Goal: Task Accomplishment & Management: Use online tool/utility

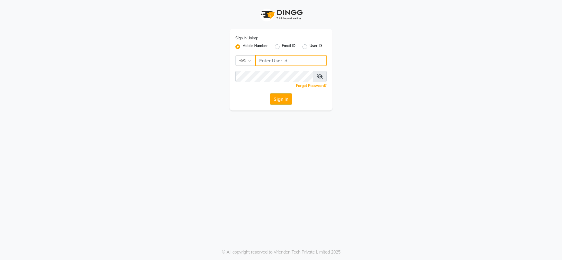
type input "9987140437"
click at [281, 100] on button "Sign In" at bounding box center [281, 99] width 22 height 11
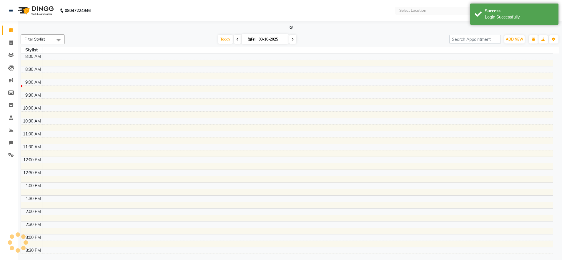
select select "en"
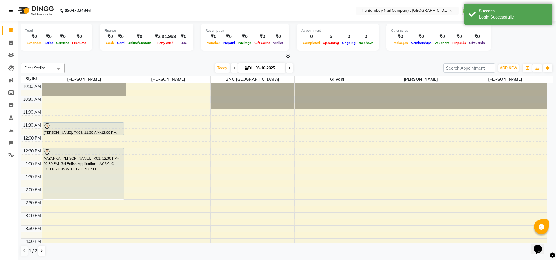
click at [10, 7] on link at bounding box center [12, 10] width 6 height 16
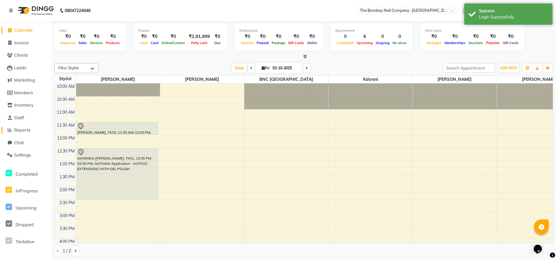
click at [23, 129] on span "Reports" at bounding box center [22, 130] width 16 height 6
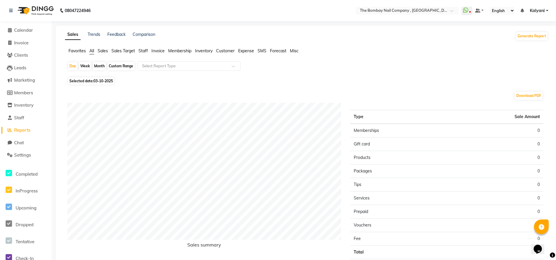
click at [84, 82] on span "Selected date: 03-10-2025" at bounding box center [91, 80] width 46 height 7
select select "10"
select select "2025"
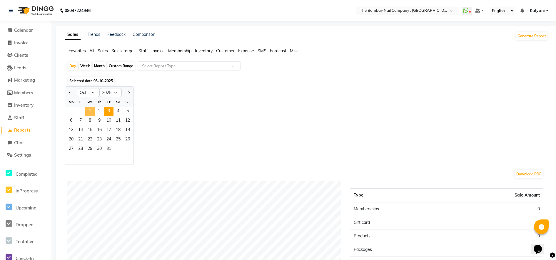
click at [92, 112] on span "1" at bounding box center [89, 111] width 9 height 9
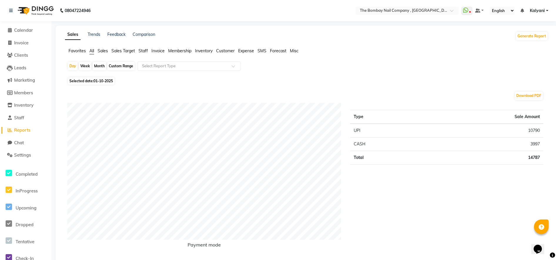
click at [534, 128] on td "10790" at bounding box center [482, 131] width 122 height 14
copy td "10790"
click at [534, 141] on td "3997" at bounding box center [482, 145] width 122 height 14
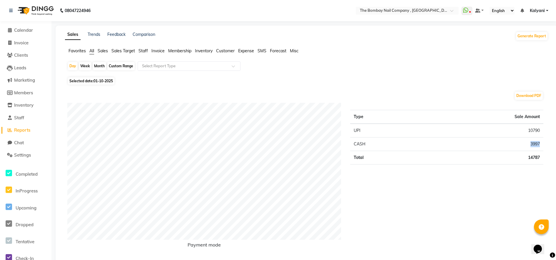
click at [534, 141] on td "3997" at bounding box center [482, 145] width 122 height 14
copy td "3997"
click at [93, 80] on span "Selected date: 01-10-2025" at bounding box center [91, 80] width 46 height 7
select select "10"
select select "2025"
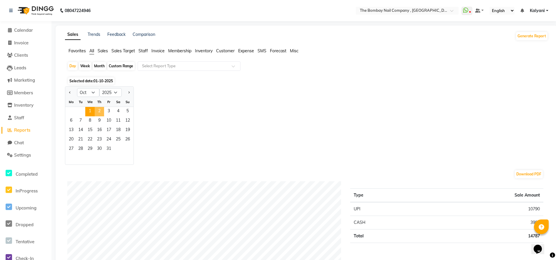
click at [98, 113] on span "2" at bounding box center [99, 111] width 9 height 9
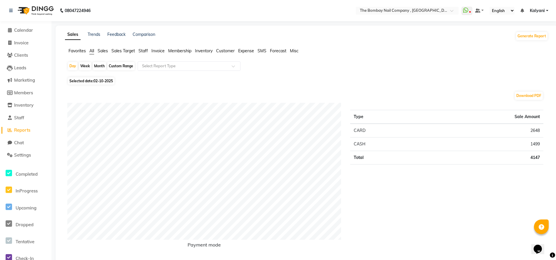
click at [537, 128] on td "2648" at bounding box center [482, 131] width 122 height 14
copy td "2648"
click at [534, 145] on td "1499" at bounding box center [482, 145] width 122 height 14
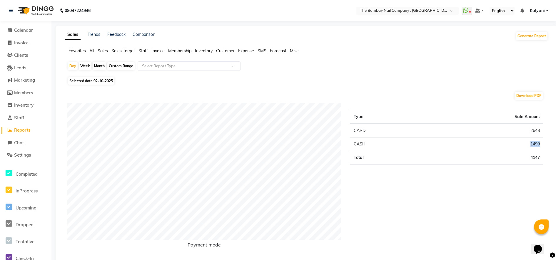
copy td "1499"
click at [84, 81] on span "Selected date: 02-10-2025" at bounding box center [91, 80] width 46 height 7
select select "10"
select select "2025"
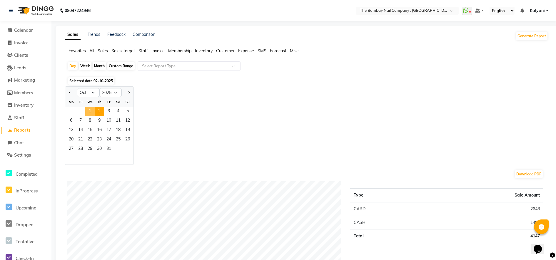
click at [89, 112] on span "1" at bounding box center [89, 111] width 9 height 9
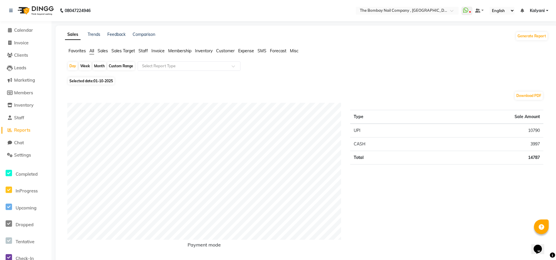
click at [98, 67] on div "Month" at bounding box center [100, 66] width 14 height 8
select select "10"
select select "2025"
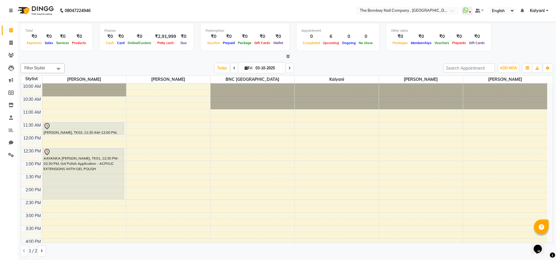
click at [14, 6] on link at bounding box center [12, 10] width 6 height 16
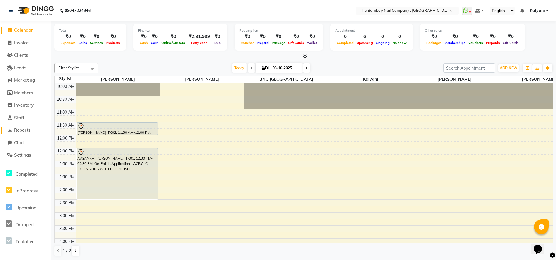
click at [19, 128] on span "Reports" at bounding box center [22, 130] width 16 height 6
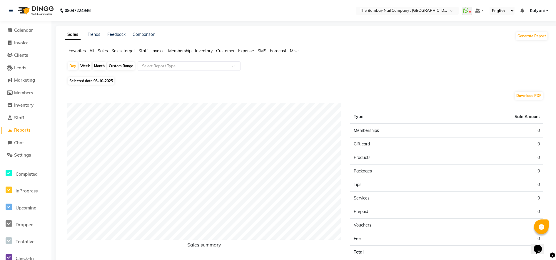
click at [89, 80] on span "Selected date: 03-10-2025" at bounding box center [91, 80] width 46 height 7
select select "10"
select select "2025"
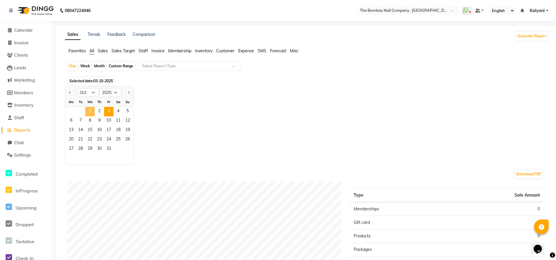
click at [91, 114] on span "1" at bounding box center [89, 111] width 9 height 9
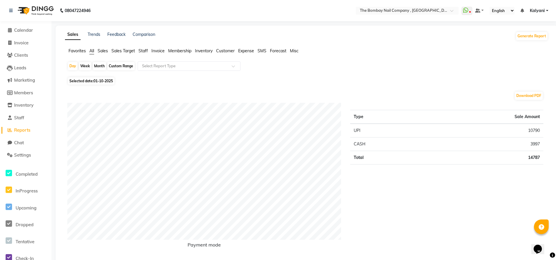
click at [301, 82] on div "Selected date: 01-10-2025" at bounding box center [307, 81] width 481 height 6
click at [393, 197] on div "Type Sale Amount UPI 10790 CASH 3997 Total 14787" at bounding box center [447, 180] width 202 height 154
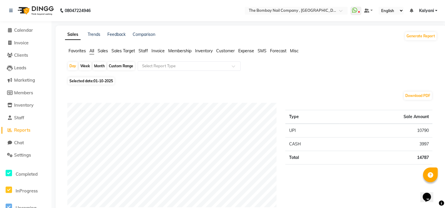
click at [86, 81] on span "Selected date: 01-10-2025" at bounding box center [91, 80] width 46 height 7
select select "10"
select select "2025"
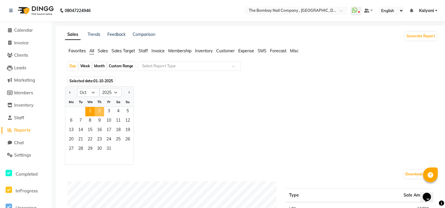
click at [96, 113] on span "2" at bounding box center [99, 111] width 9 height 9
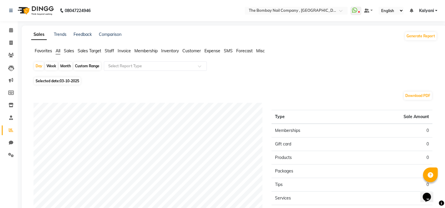
click at [49, 82] on span "Selected date: 03-10-2025" at bounding box center [57, 80] width 46 height 7
select select "10"
select select "2025"
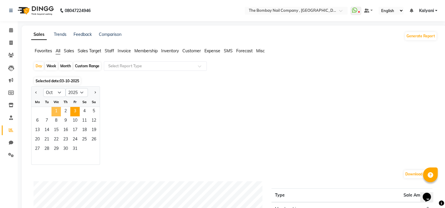
click at [54, 114] on span "1" at bounding box center [55, 111] width 9 height 9
